Goal: Task Accomplishment & Management: Complete application form

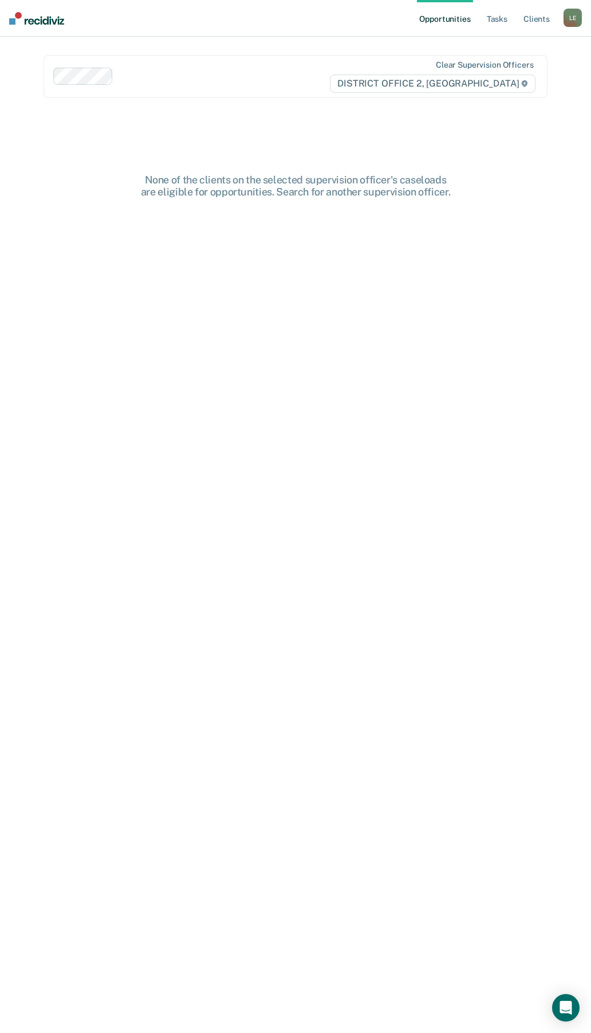
click at [572, 13] on div "L E" at bounding box center [573, 18] width 18 height 18
click at [497, 44] on link "Profile" at bounding box center [525, 47] width 96 height 10
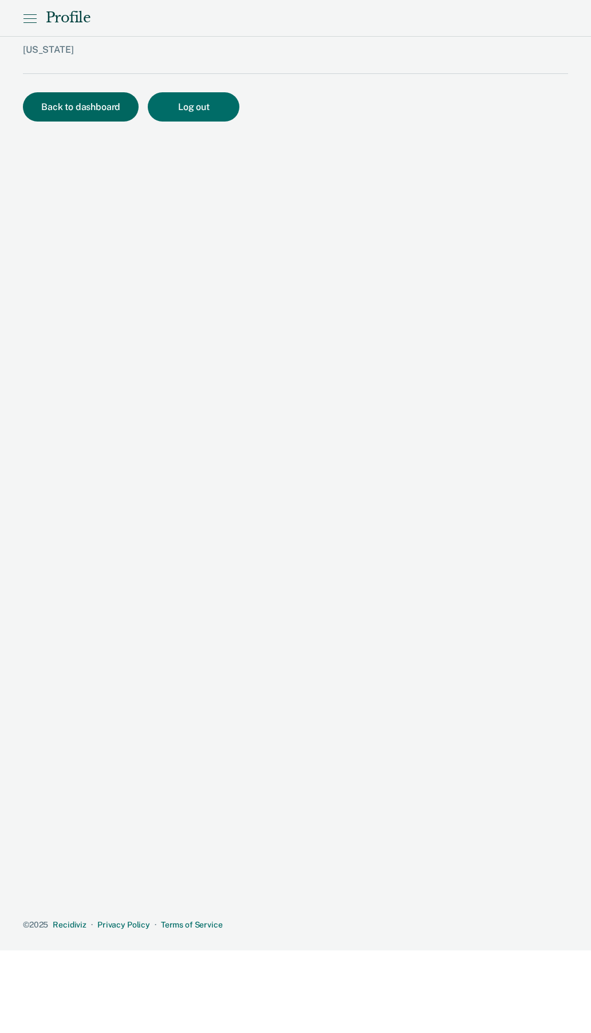
click at [81, 99] on button "Back to dashboard" at bounding box center [81, 106] width 116 height 29
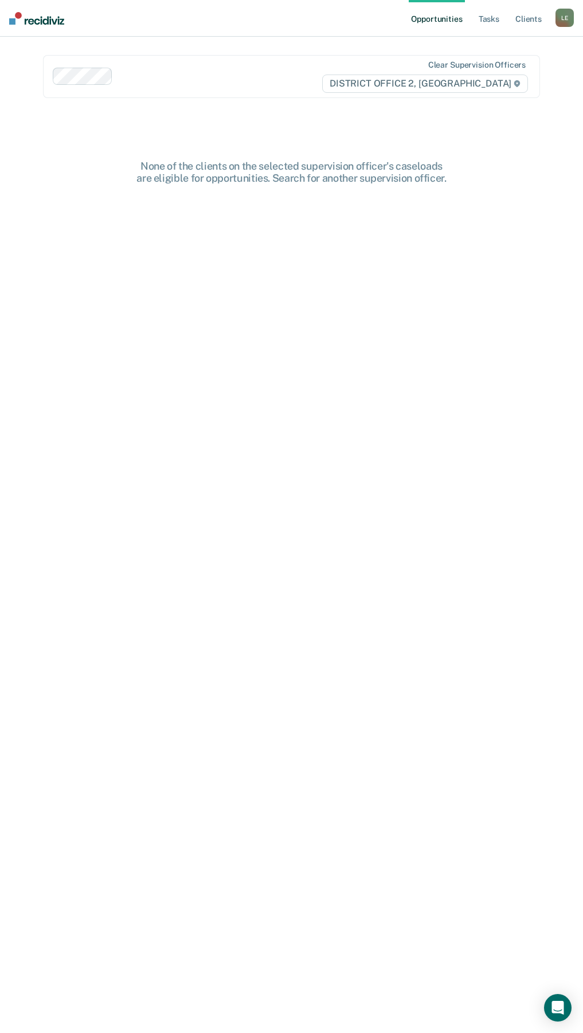
click at [557, 21] on div "L E" at bounding box center [564, 18] width 18 height 18
click at [538, 60] on link "Go to PSI Case Dashboard" at bounding box center [517, 61] width 96 height 10
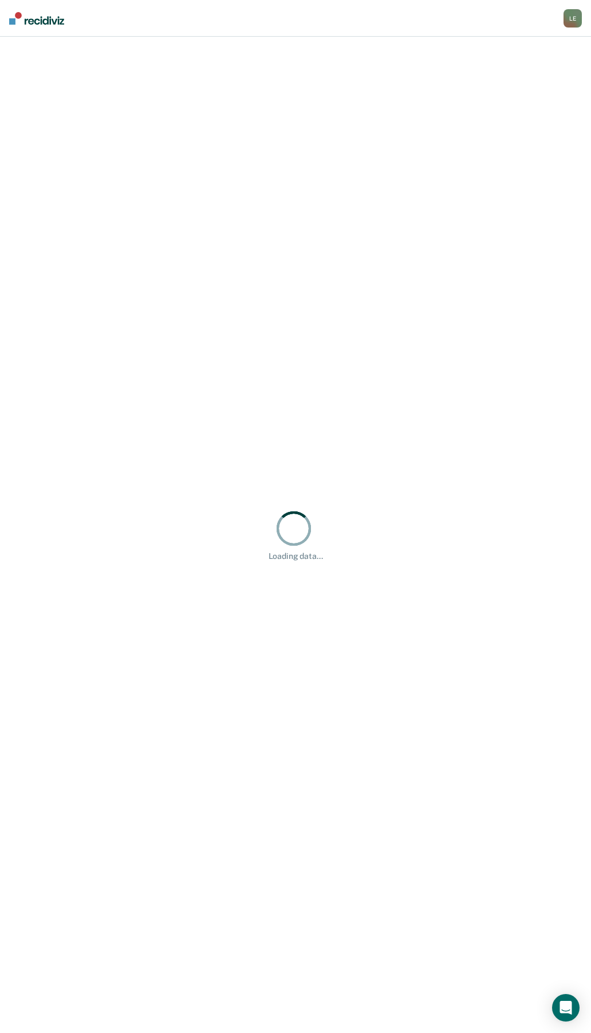
click at [233, 205] on div "Loading data..." at bounding box center [295, 535] width 591 height 996
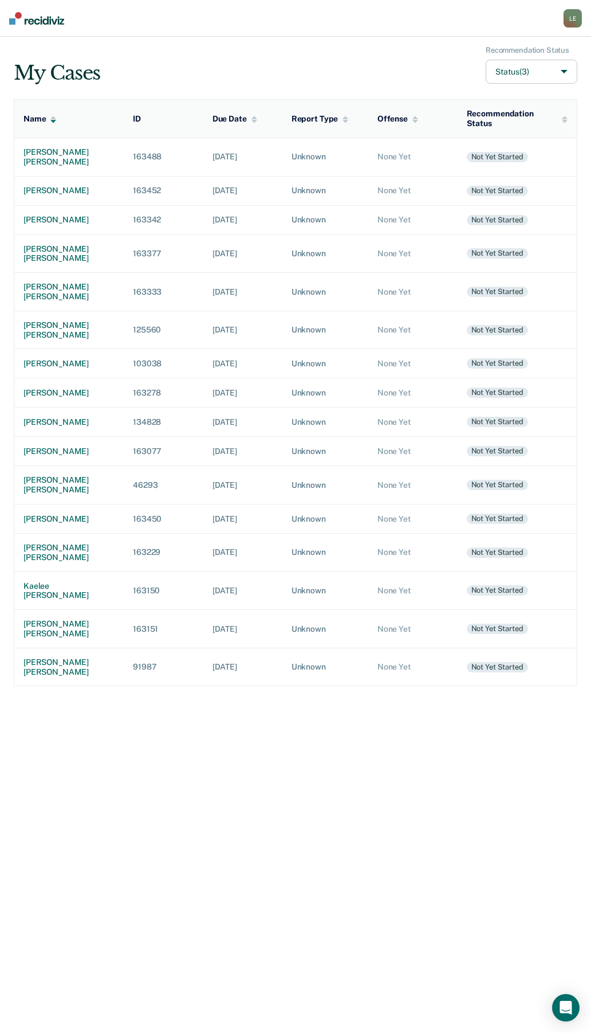
click at [550, 67] on button "Status (3)" at bounding box center [532, 72] width 92 height 25
click at [470, 158] on input "Archived" at bounding box center [471, 155] width 7 height 7
checkbox input "true"
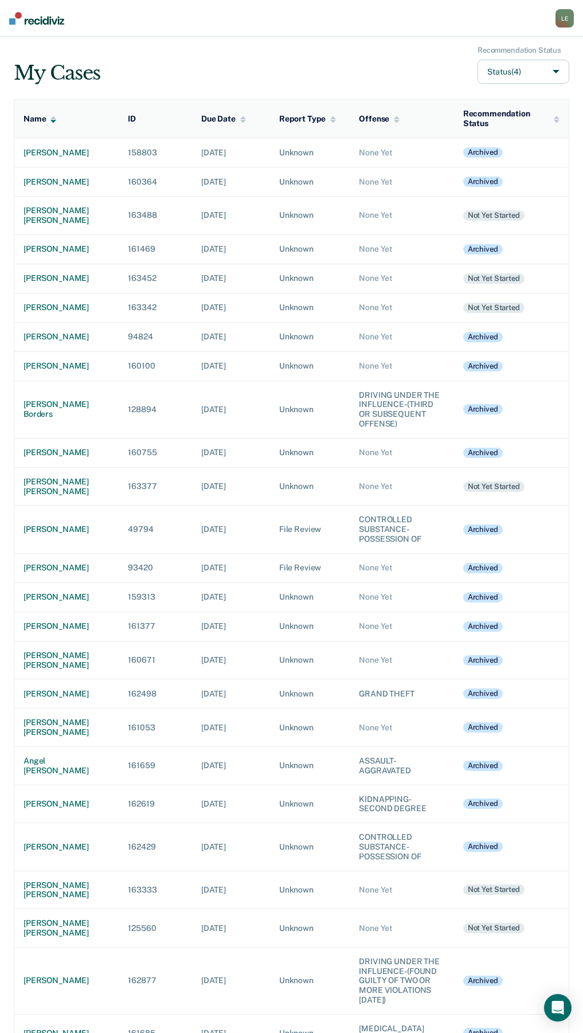
click at [211, 119] on div "Due Date" at bounding box center [223, 119] width 45 height 10
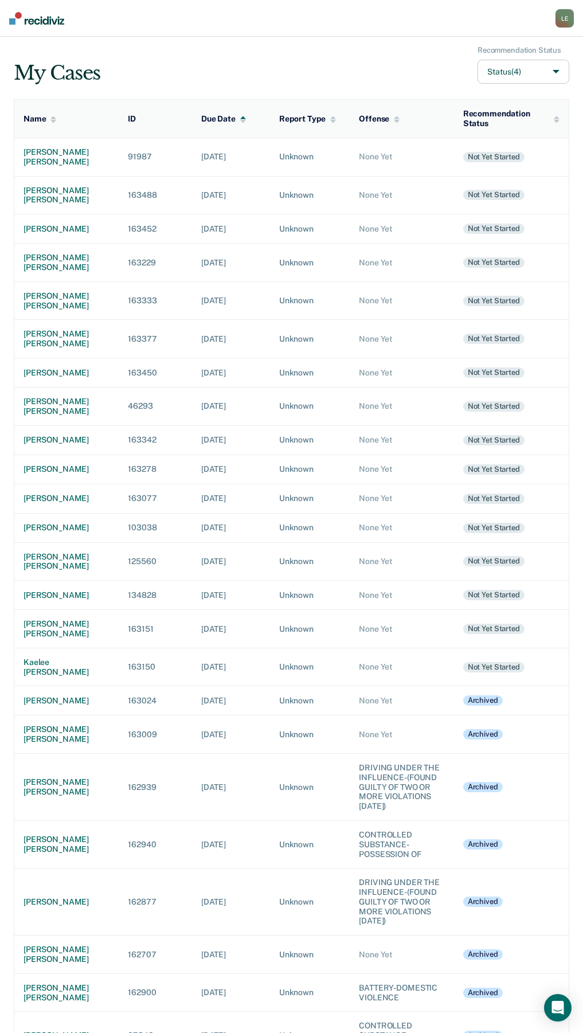
click at [211, 119] on div "Due Date" at bounding box center [223, 119] width 45 height 10
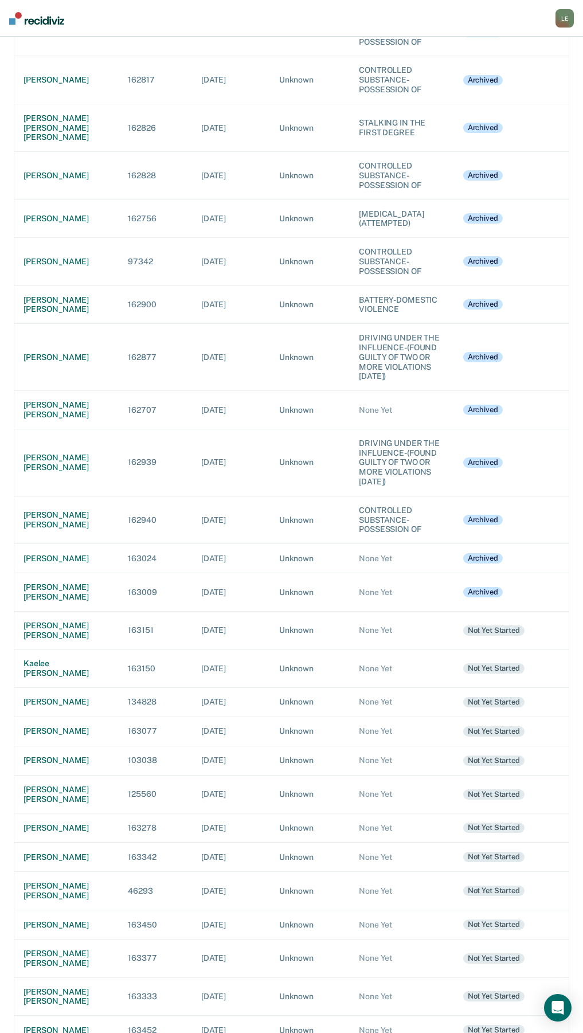
scroll to position [4126, 0]
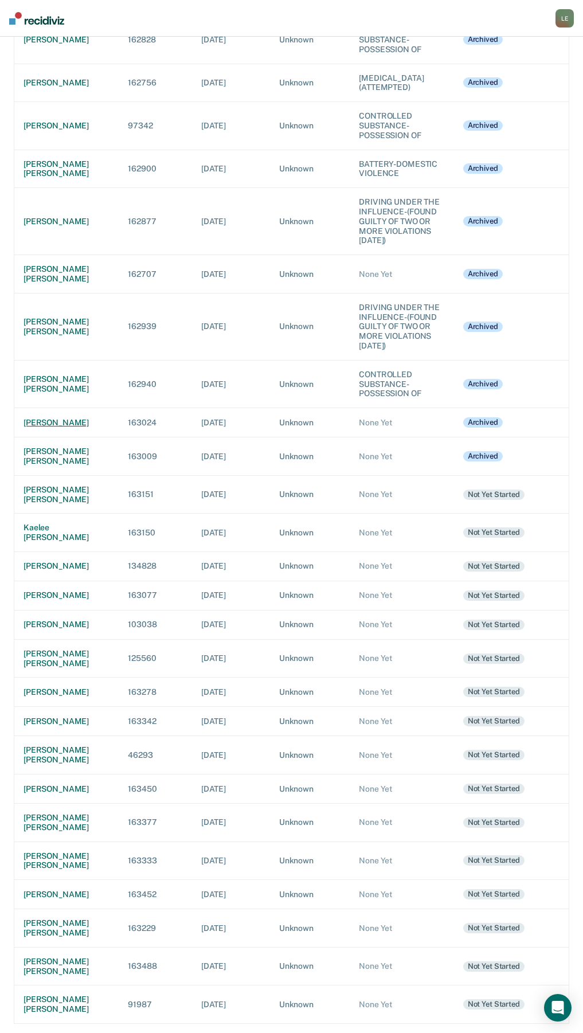
click at [50, 427] on div "[PERSON_NAME]" at bounding box center [66, 423] width 86 height 10
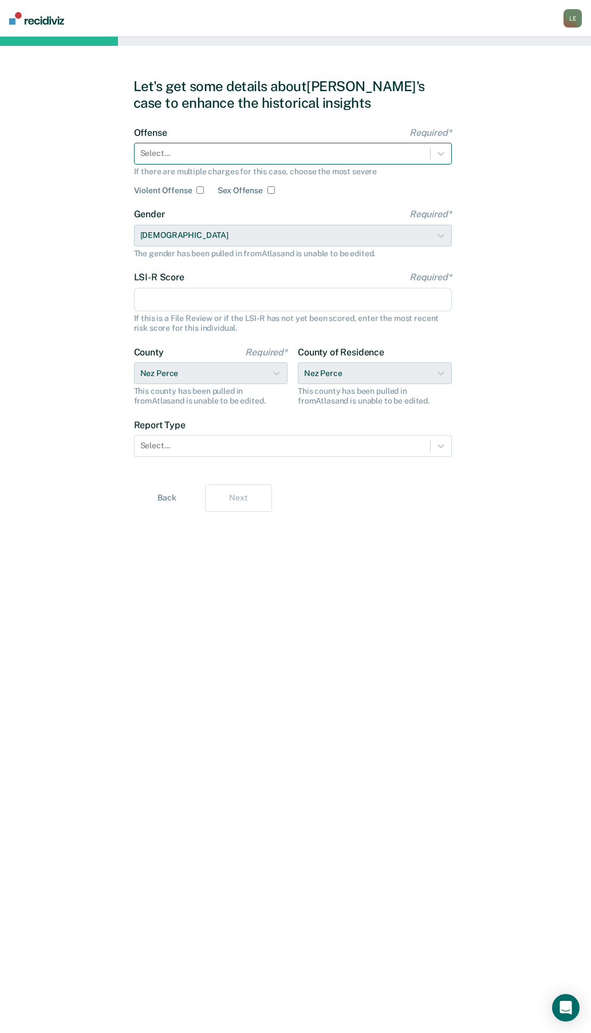
click at [171, 148] on div at bounding box center [282, 153] width 284 height 12
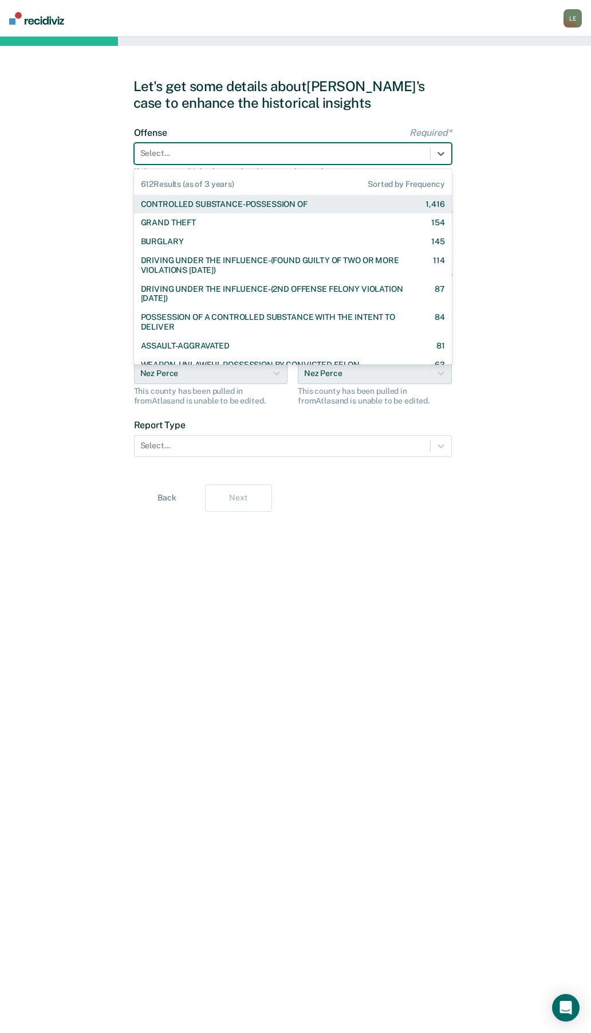
click at [188, 206] on div "CONTROLLED SUBSTANCE-POSSESSION OF" at bounding box center [224, 204] width 167 height 10
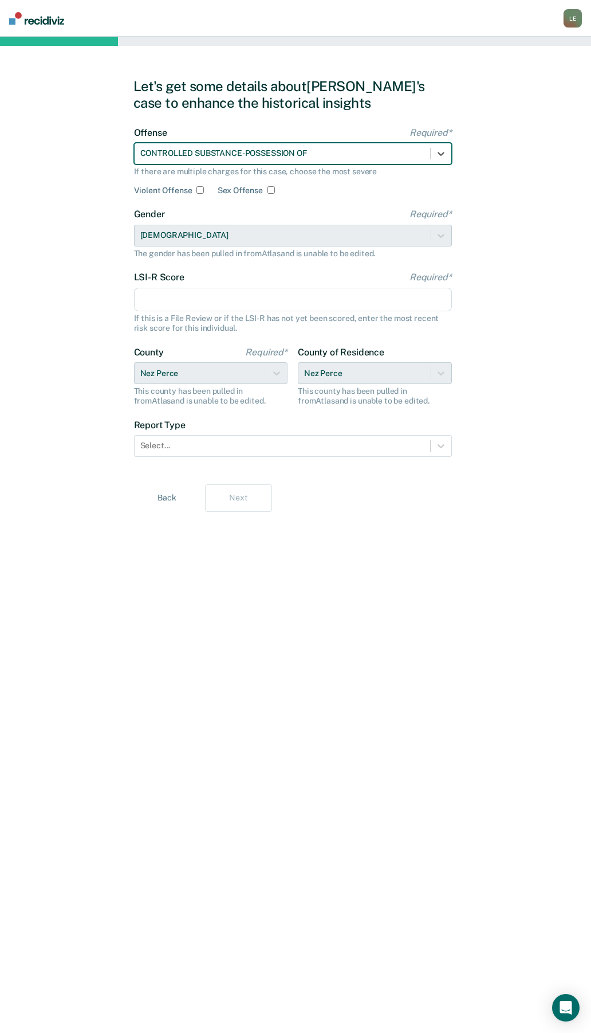
click at [170, 295] on input "LSI-R Score Required*" at bounding box center [293, 300] width 318 height 24
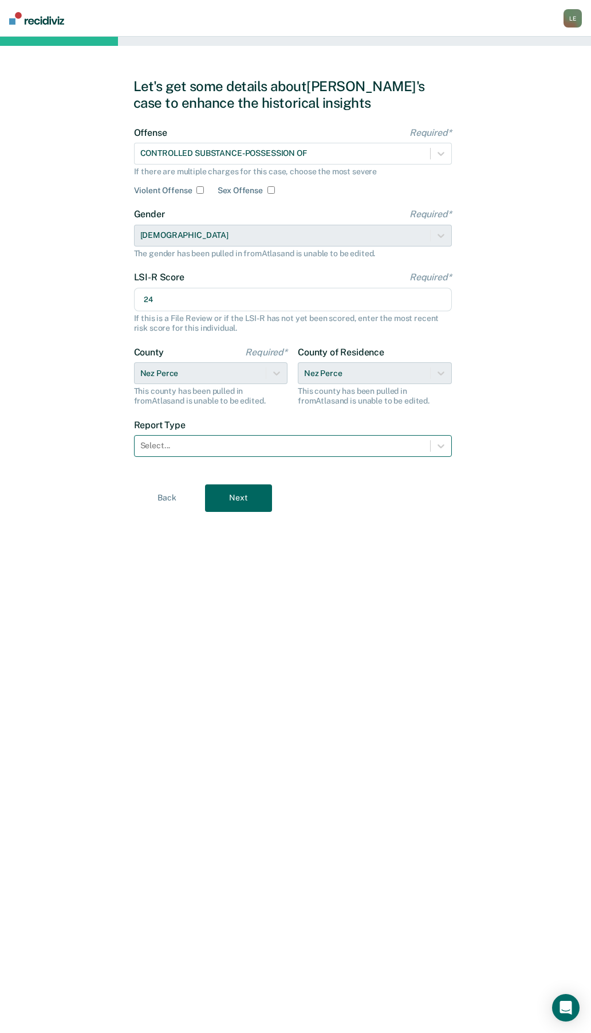
type input "24"
click at [184, 442] on div at bounding box center [282, 446] width 284 height 12
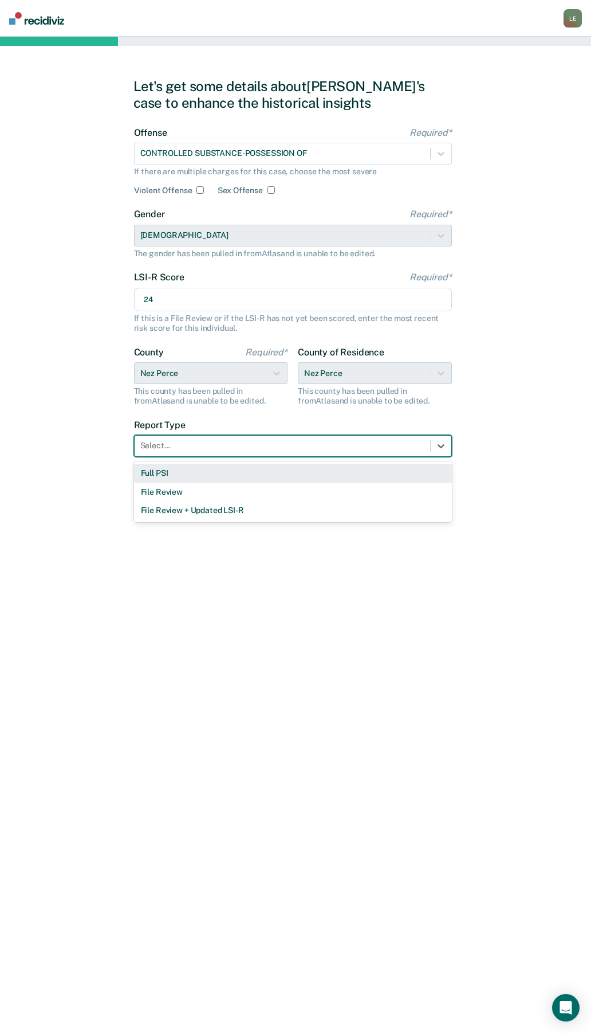
click at [180, 472] on div "Full PSI" at bounding box center [293, 473] width 318 height 19
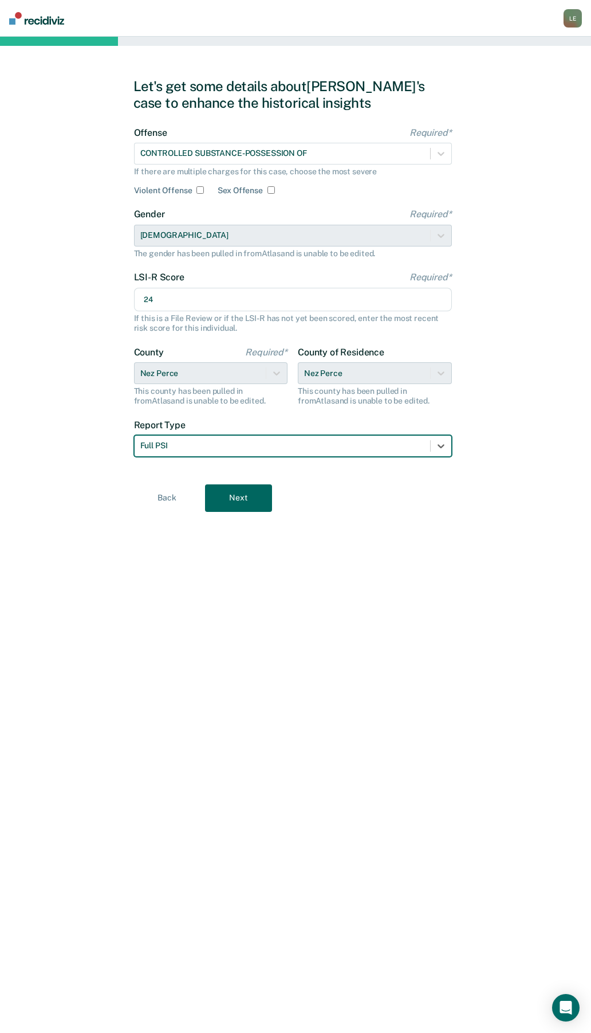
click at [238, 492] on button "Next" at bounding box center [238, 498] width 67 height 28
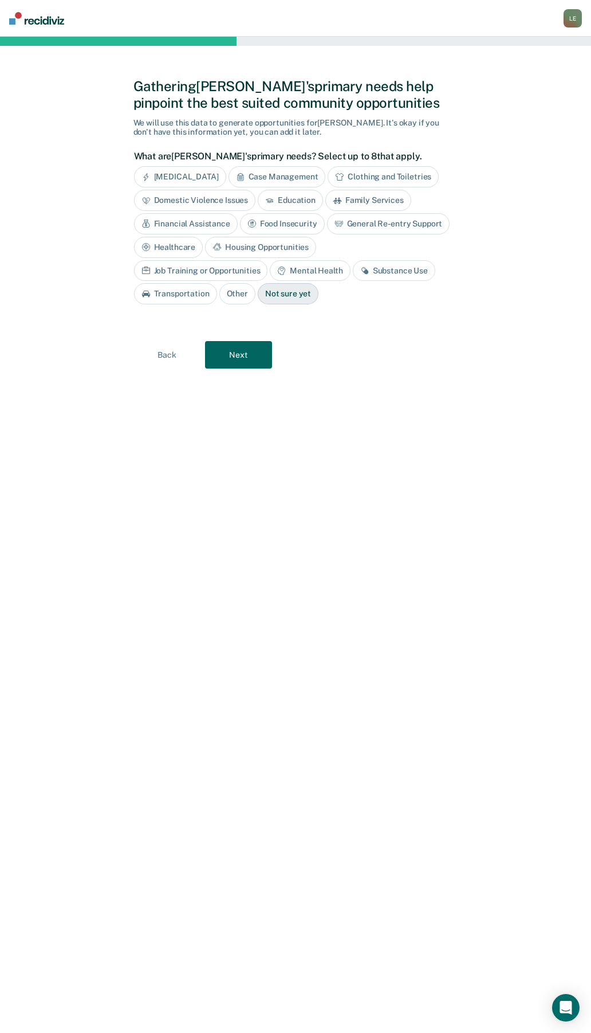
click at [353, 269] on div "Substance Use" at bounding box center [394, 270] width 83 height 21
click at [253, 356] on button "Next" at bounding box center [238, 355] width 67 height 28
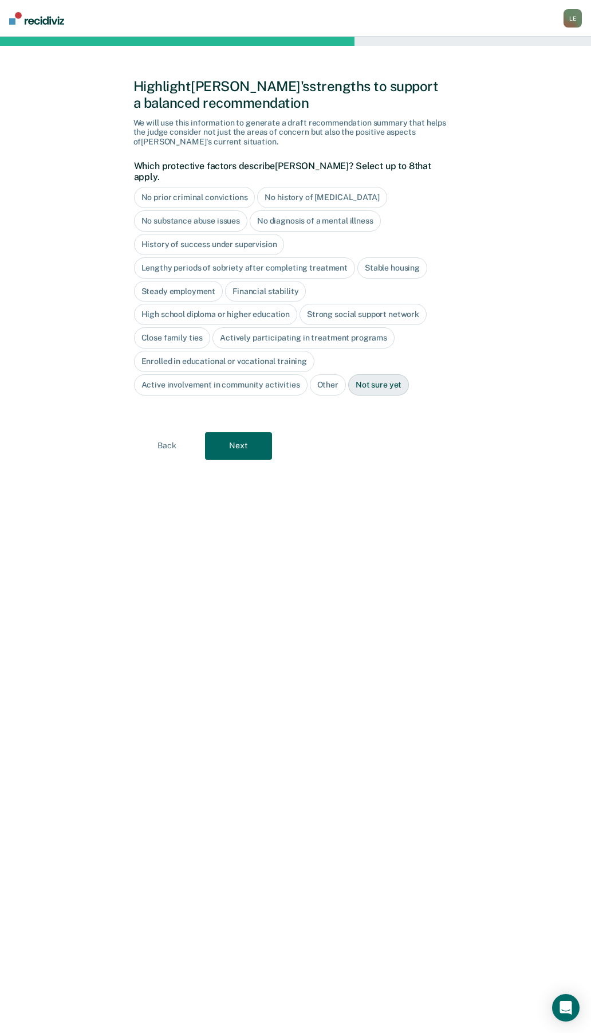
click at [385, 257] on div "Stable housing" at bounding box center [393, 267] width 70 height 21
click at [182, 328] on div "Close family ties" at bounding box center [172, 337] width 77 height 21
click at [246, 432] on button "Next" at bounding box center [238, 446] width 67 height 28
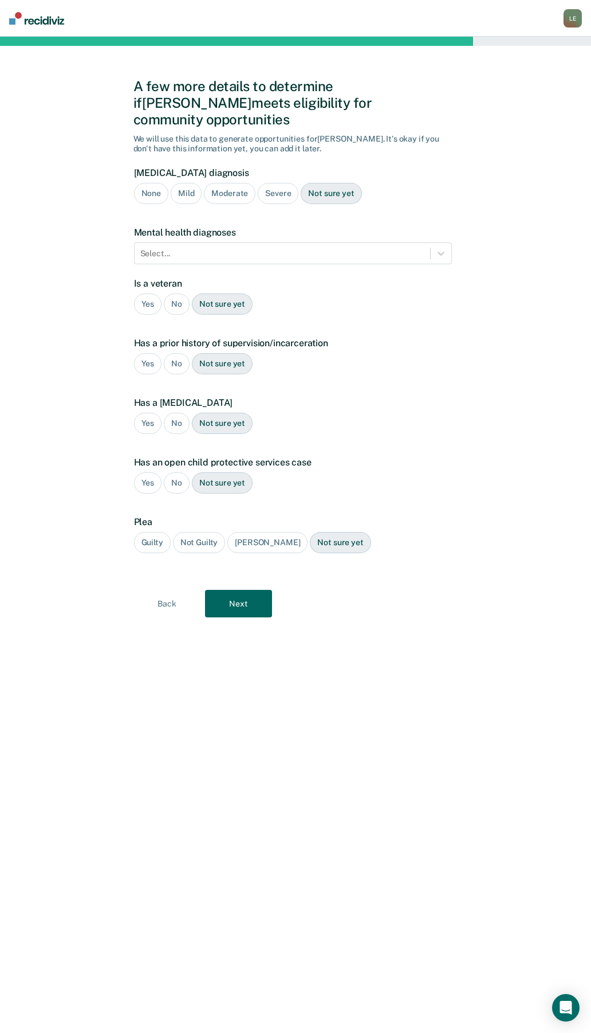
click at [258, 593] on button "Next" at bounding box center [238, 604] width 67 height 28
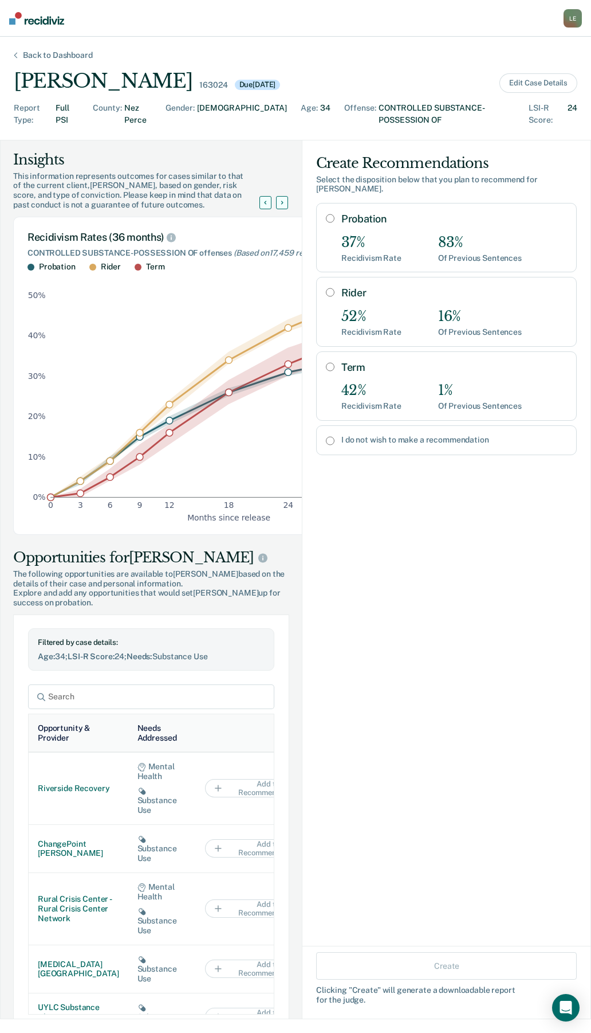
click at [326, 214] on input "Probation" at bounding box center [330, 218] width 9 height 9
radio input "true"
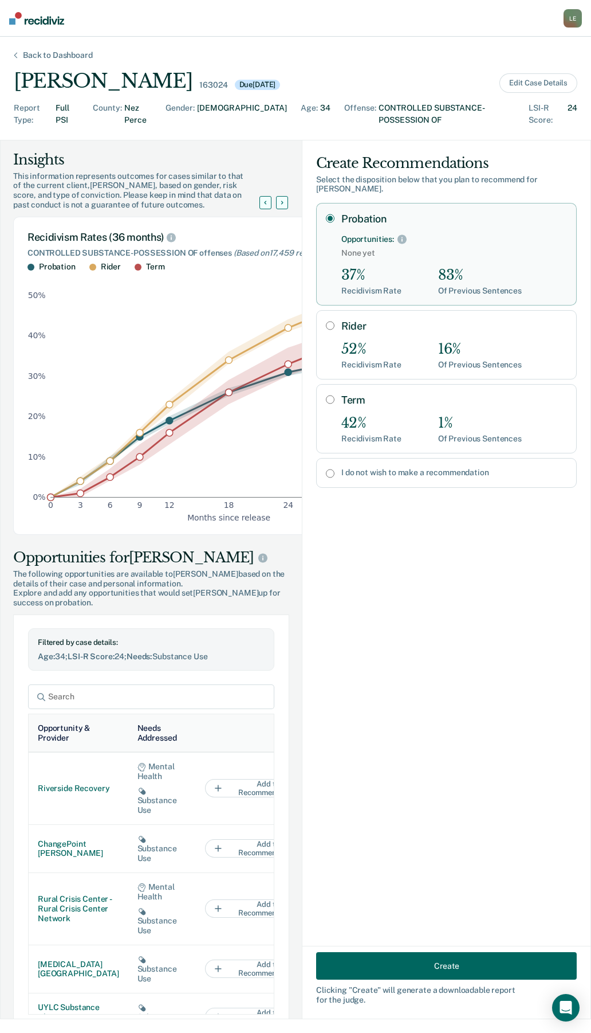
click at [429, 968] on button "Create" at bounding box center [446, 966] width 261 height 28
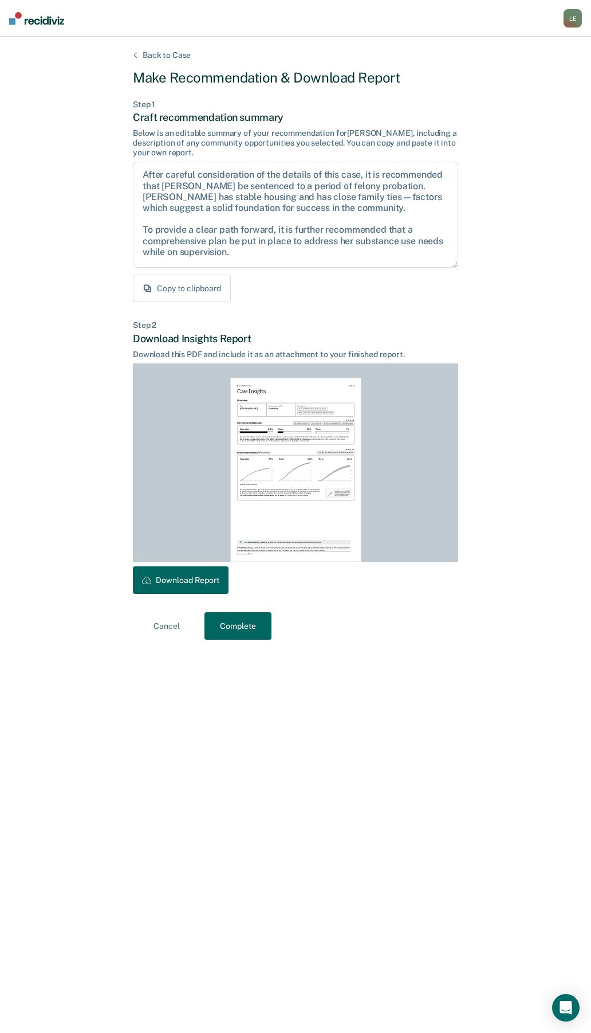
click at [180, 571] on button "Download Report" at bounding box center [181, 580] width 96 height 28
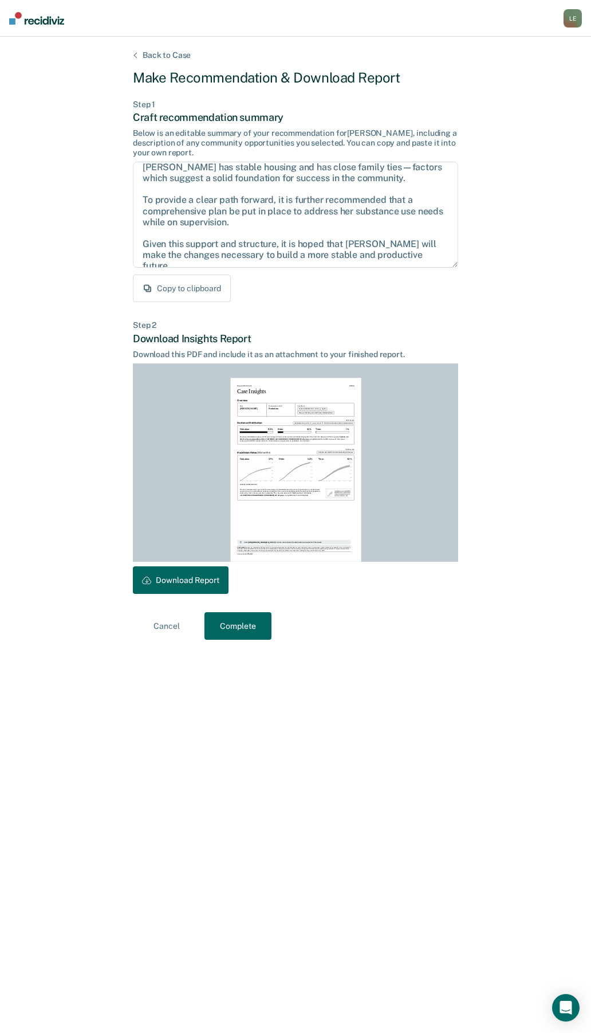
drag, startPoint x: 230, startPoint y: 634, endPoint x: 220, endPoint y: 631, distance: 10.2
click at [230, 634] on button "Complete" at bounding box center [238, 626] width 67 height 28
